Goal: Task Accomplishment & Management: Use online tool/utility

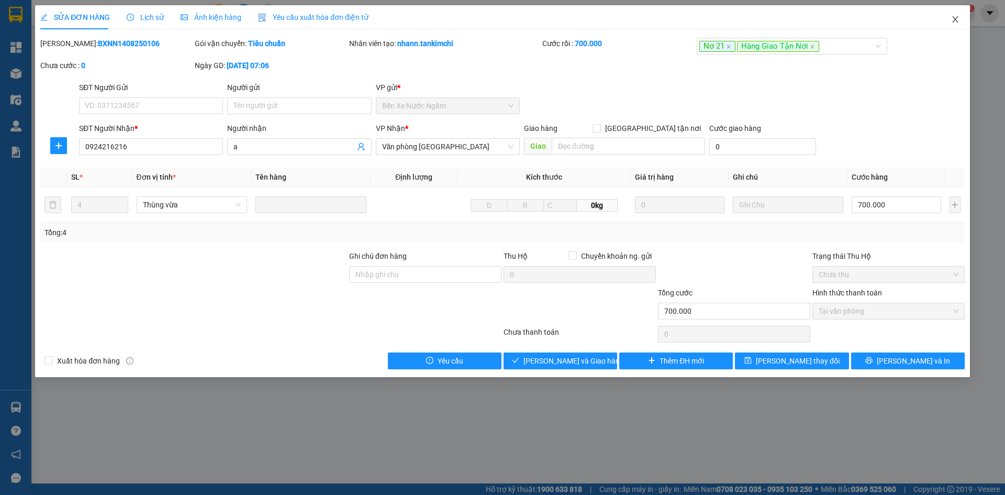
click at [959, 15] on span "Close" at bounding box center [955, 19] width 29 height 29
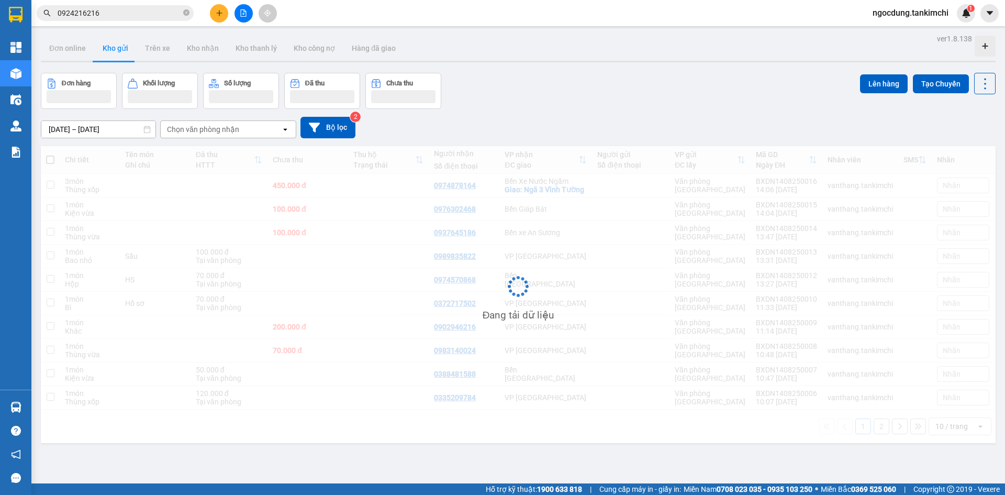
click at [187, 9] on span at bounding box center [186, 13] width 6 height 10
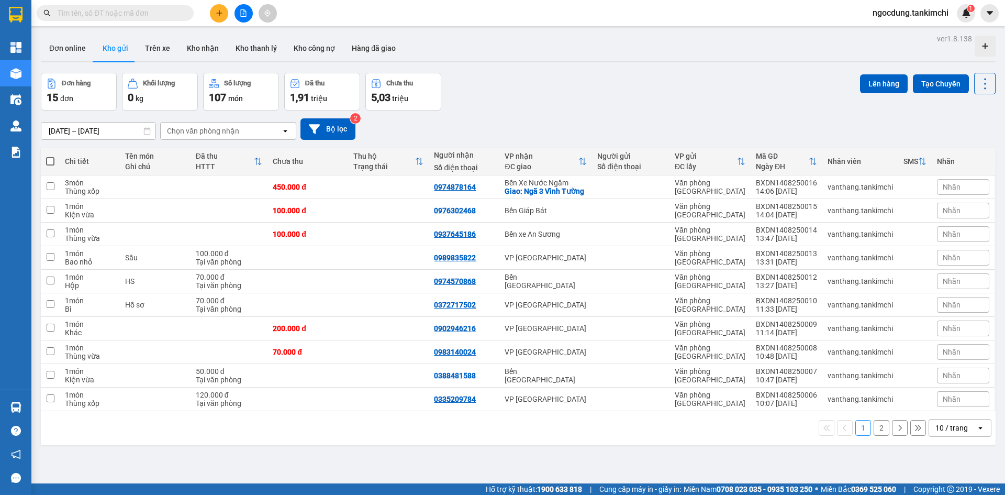
click at [118, 12] on input "text" at bounding box center [120, 13] width 124 height 12
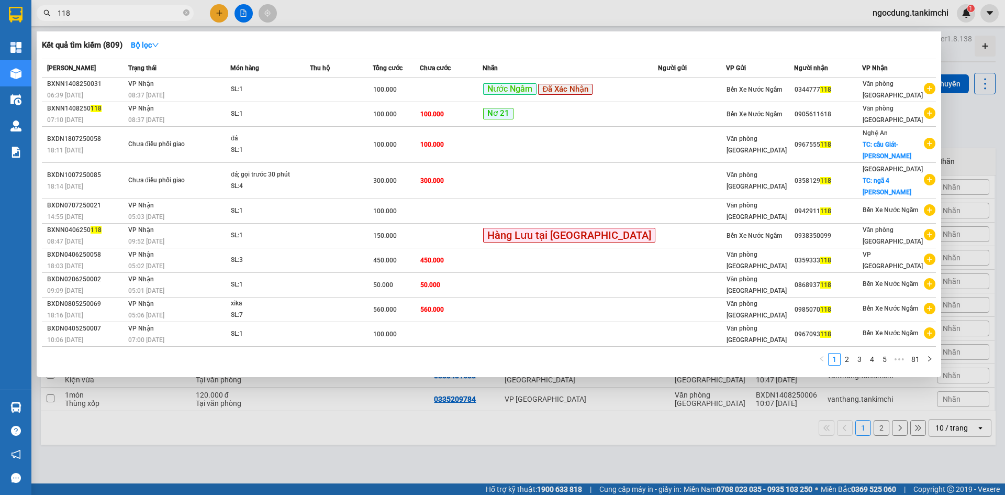
type input "118"
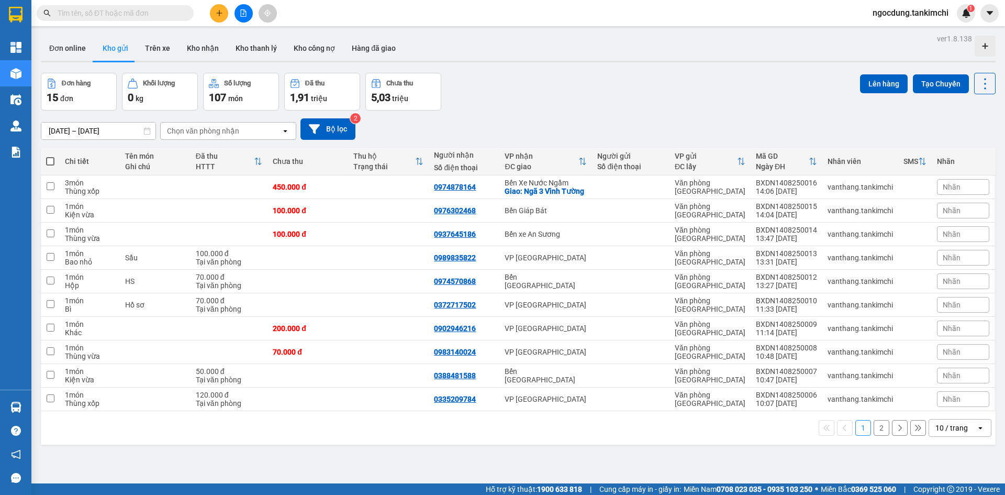
click at [99, 5] on span at bounding box center [115, 13] width 157 height 16
click at [99, 6] on span at bounding box center [115, 13] width 157 height 16
click at [104, 14] on input "text" at bounding box center [120, 13] width 124 height 12
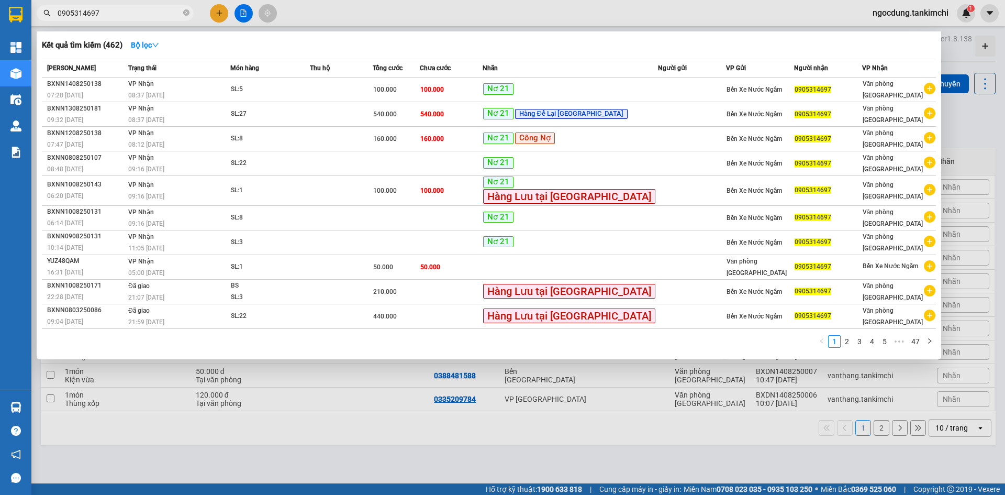
type input "0905314697"
